Goal: Task Accomplishment & Management: Use online tool/utility

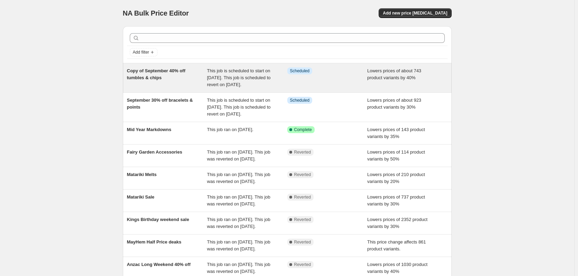
click at [155, 81] on div "Copy of September 40% off tumbles & chips" at bounding box center [167, 78] width 80 height 21
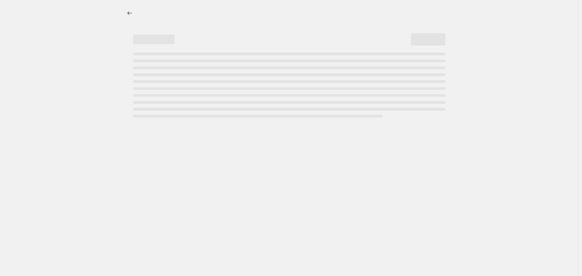
select select "percentage"
select select "collection"
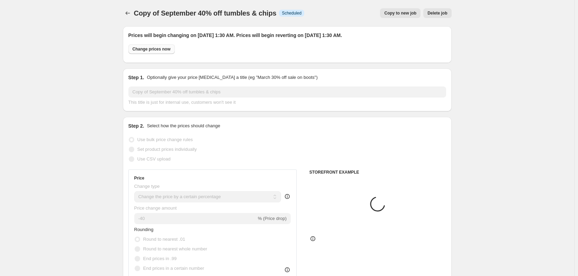
click at [141, 50] on span "Change prices now" at bounding box center [152, 49] width 38 height 6
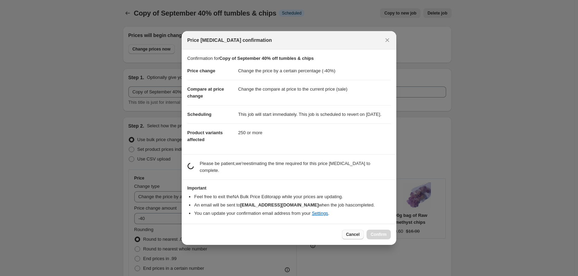
click at [351, 233] on span "Cancel" at bounding box center [353, 235] width 14 height 6
radio input "false"
radio input "true"
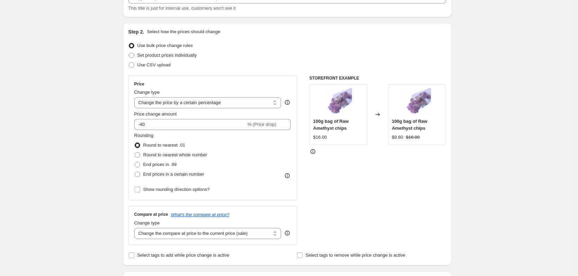
scroll to position [104, 0]
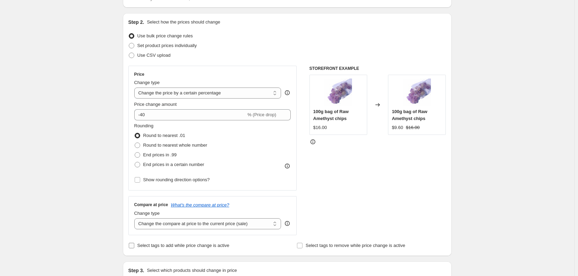
click at [167, 247] on span "Select tags to add while price change is active" at bounding box center [183, 245] width 92 height 5
click at [134, 247] on input "Select tags to add while price change is active" at bounding box center [132, 246] width 6 height 6
checkbox input "true"
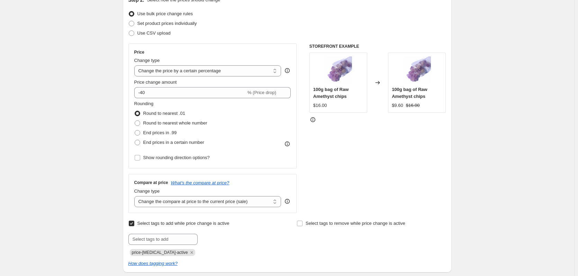
scroll to position [138, 0]
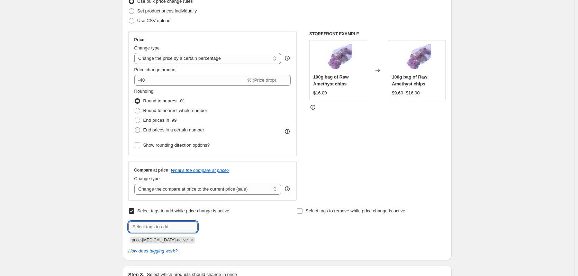
click at [177, 224] on input "text" at bounding box center [162, 227] width 69 height 11
type input "Sept-Sale"
click at [225, 225] on span "Sept-Sale" at bounding box center [222, 226] width 19 height 5
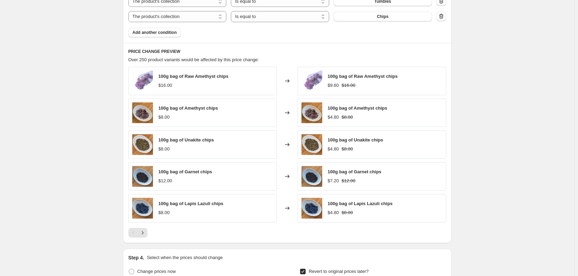
scroll to position [623, 0]
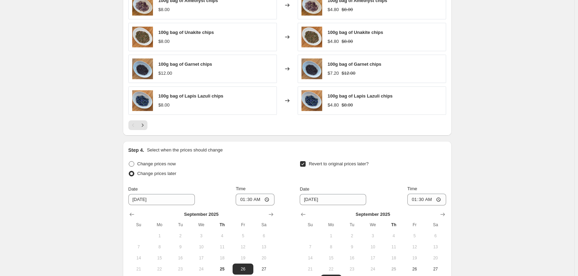
click at [169, 164] on span "Change prices now" at bounding box center [156, 163] width 38 height 5
click at [129, 162] on input "Change prices now" at bounding box center [129, 161] width 0 height 0
radio input "true"
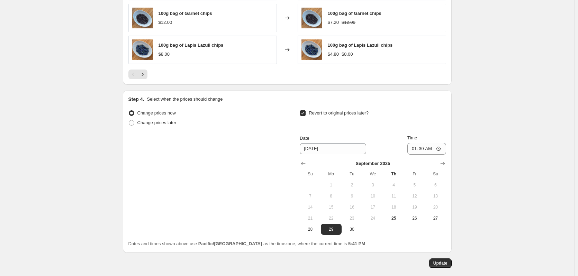
scroll to position [709, 0]
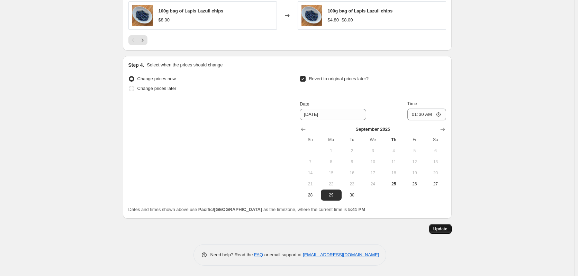
click at [444, 229] on span "Update" at bounding box center [440, 229] width 14 height 6
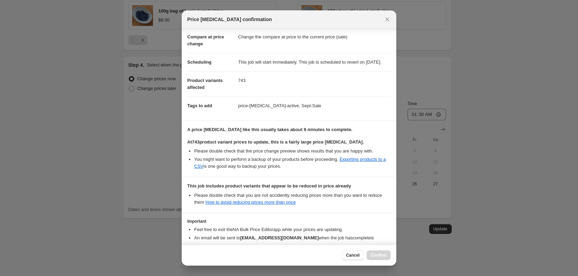
scroll to position [79, 0]
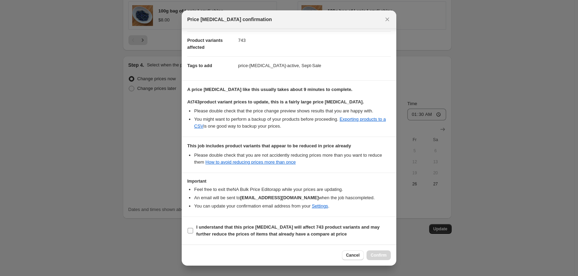
drag, startPoint x: 190, startPoint y: 230, endPoint x: 198, endPoint y: 233, distance: 8.7
click at [191, 231] on input "I understand that this price change job will affect 743 product variants and ma…" at bounding box center [191, 231] width 6 height 6
checkbox input "true"
click at [382, 256] on span "Confirm" at bounding box center [379, 256] width 16 height 6
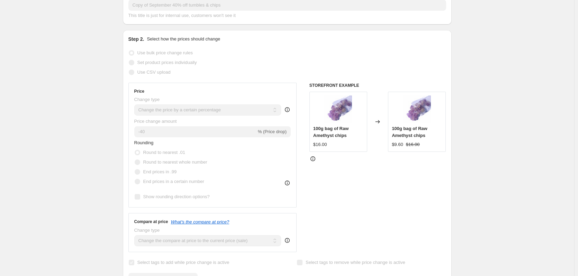
scroll to position [0, 0]
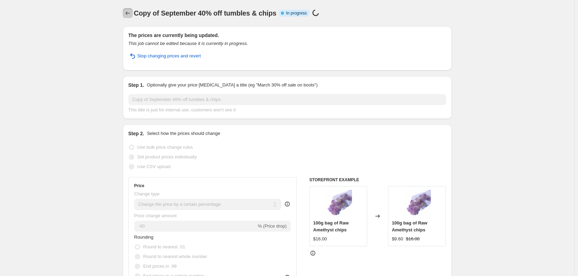
click at [128, 14] on icon "Price change jobs" at bounding box center [127, 13] width 7 height 7
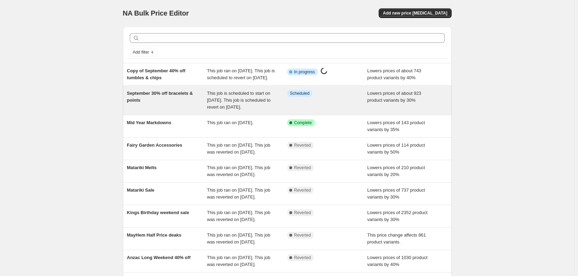
click at [181, 111] on div "September 30% off bracelets & points" at bounding box center [167, 100] width 80 height 21
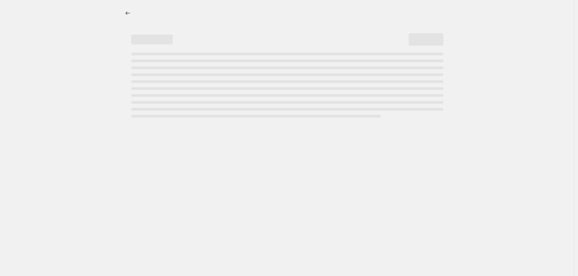
select select "percentage"
select select "collection"
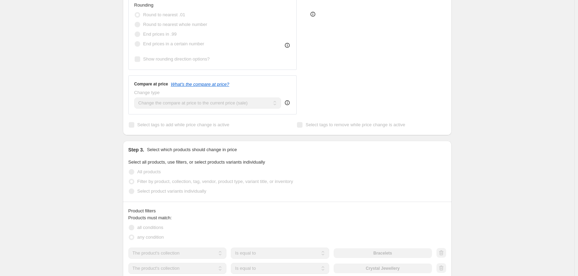
scroll to position [208, 0]
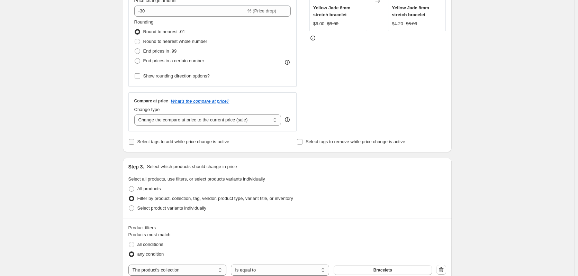
click at [138, 142] on label "Select tags to add while price change is active" at bounding box center [178, 142] width 101 height 10
click at [134, 142] on input "Select tags to add while price change is active" at bounding box center [132, 142] width 6 height 6
checkbox input "true"
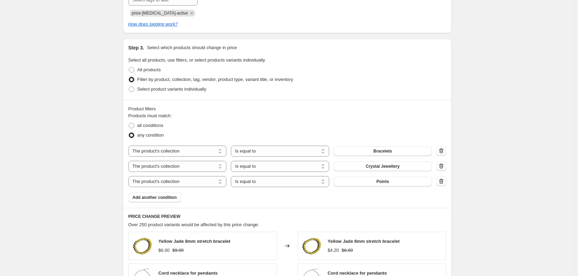
scroll to position [312, 0]
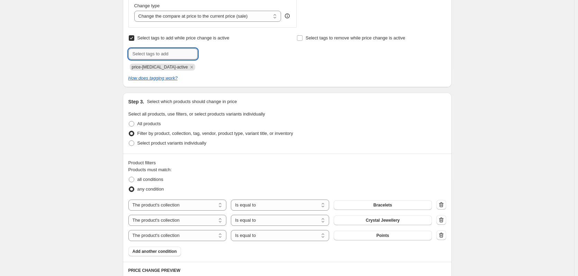
click at [159, 53] on input "text" at bounding box center [162, 53] width 69 height 11
type input "Sept-Sale"
click at [219, 56] on span "Sept-Sale" at bounding box center [222, 53] width 19 height 5
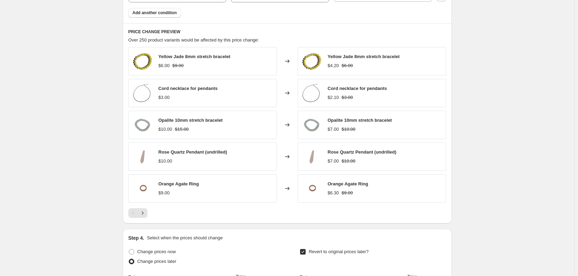
scroll to position [623, 0]
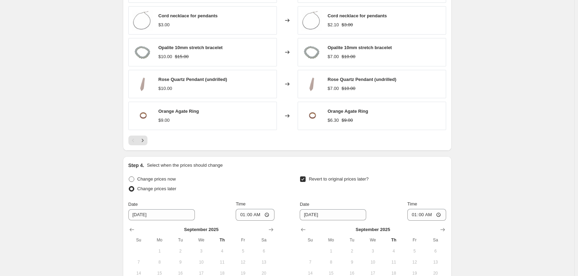
click at [140, 179] on span "Change prices now" at bounding box center [156, 179] width 38 height 5
click at [129, 177] on input "Change prices now" at bounding box center [129, 177] width 0 height 0
radio input "true"
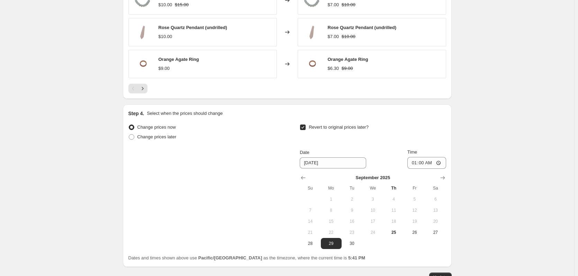
scroll to position [724, 0]
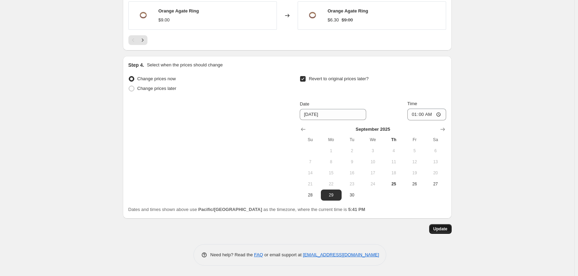
click at [442, 227] on span "Update" at bounding box center [440, 229] width 14 height 6
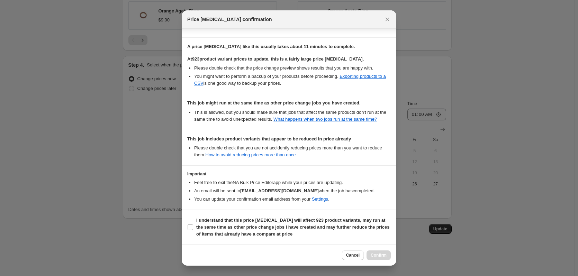
scroll to position [122, 0]
click at [191, 228] on input "I understand that this price change job will affect 923 product variants, may r…" at bounding box center [191, 228] width 6 height 6
checkbox input "true"
click at [351, 254] on span "Cancel" at bounding box center [353, 256] width 14 height 6
checkbox input "false"
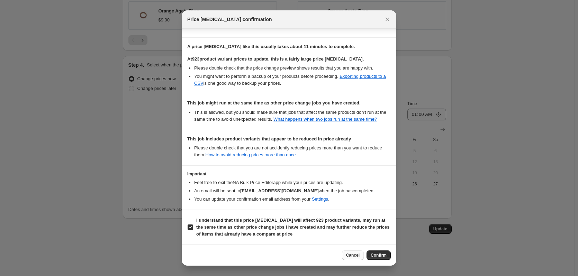
radio input "false"
radio input "true"
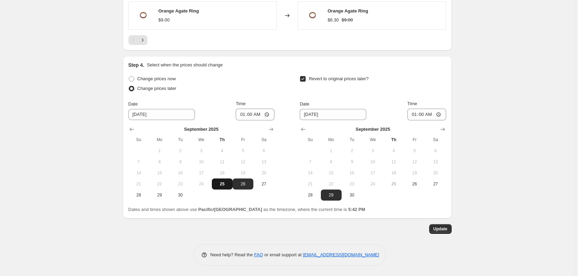
click at [227, 186] on span "25" at bounding box center [222, 184] width 15 height 6
type input "9/25/2025"
click at [248, 116] on input "01:00" at bounding box center [255, 115] width 39 height 12
click at [245, 114] on input "01:00" at bounding box center [255, 115] width 39 height 12
type input "17:50"
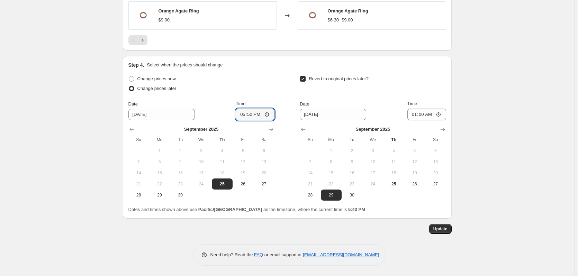
click at [445, 227] on span "Update" at bounding box center [440, 229] width 14 height 6
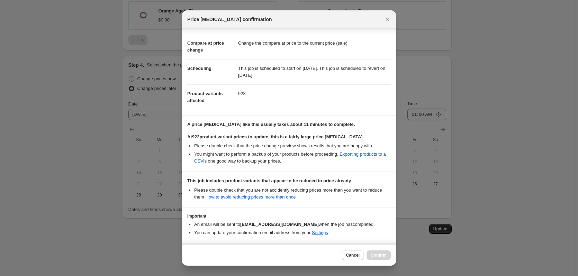
scroll to position [52, 0]
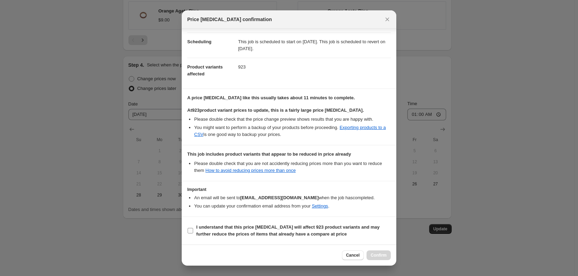
click at [191, 231] on input "I understand that this price change job will affect 923 product variants and ma…" at bounding box center [191, 231] width 6 height 6
checkbox input "true"
click at [377, 255] on span "Confirm" at bounding box center [379, 256] width 16 height 6
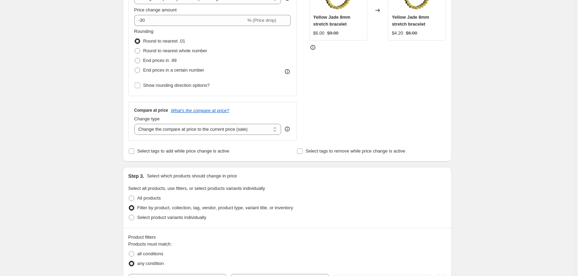
scroll to position [0, 0]
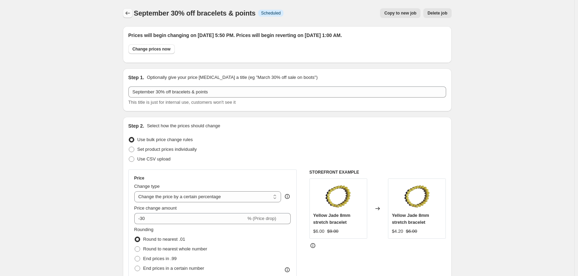
click at [128, 15] on icon "Price change jobs" at bounding box center [127, 13] width 7 height 7
